Goal: Complete application form

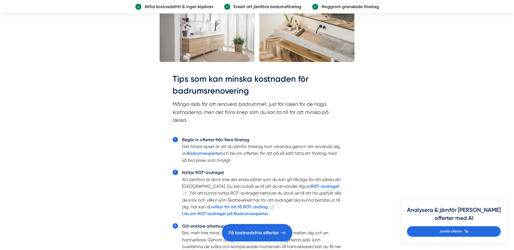
scroll to position [1165, 0]
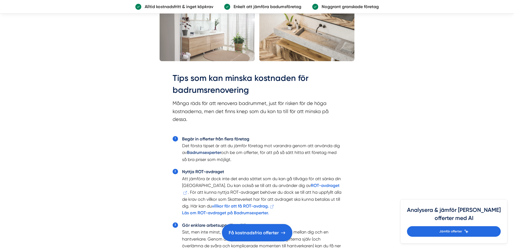
click at [205, 153] on strong "Badrumsexperter" at bounding box center [204, 152] width 34 height 5
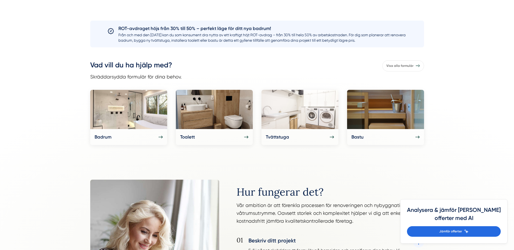
scroll to position [217, 0]
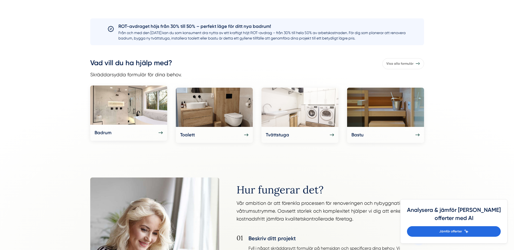
click at [121, 129] on div "Badrum" at bounding box center [129, 132] width 68 height 7
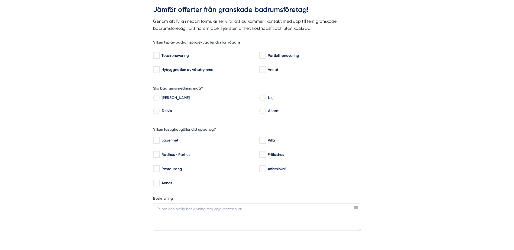
scroll to position [54, 0]
click at [157, 54] on input "Totalrenovering" at bounding box center [156, 55] width 6 height 5
checkbox input "true"
click at [156, 98] on input "[PERSON_NAME]" at bounding box center [156, 98] width 6 height 5
radio input "true"
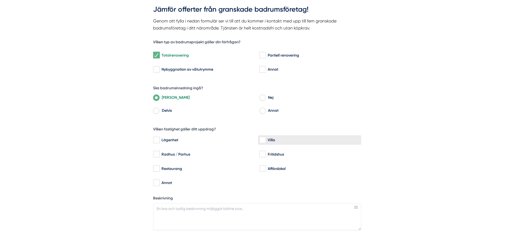
click at [263, 138] on input "Villa" at bounding box center [262, 140] width 6 height 5
checkbox input "true"
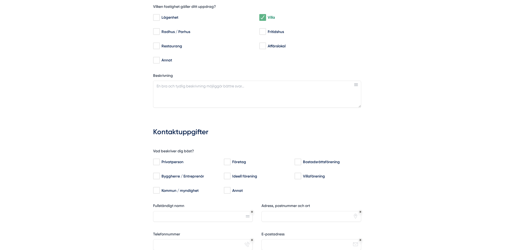
scroll to position [190, 0]
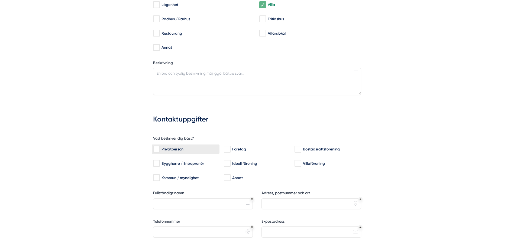
click at [156, 150] on input "Privatperson" at bounding box center [156, 149] width 6 height 5
checkbox input "true"
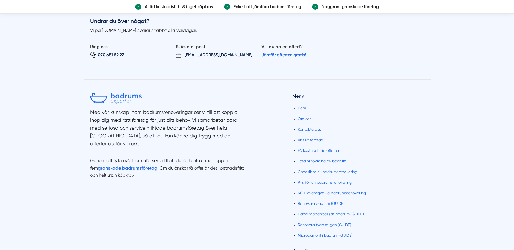
scroll to position [542, 0]
